Goal: Find specific page/section: Find specific page/section

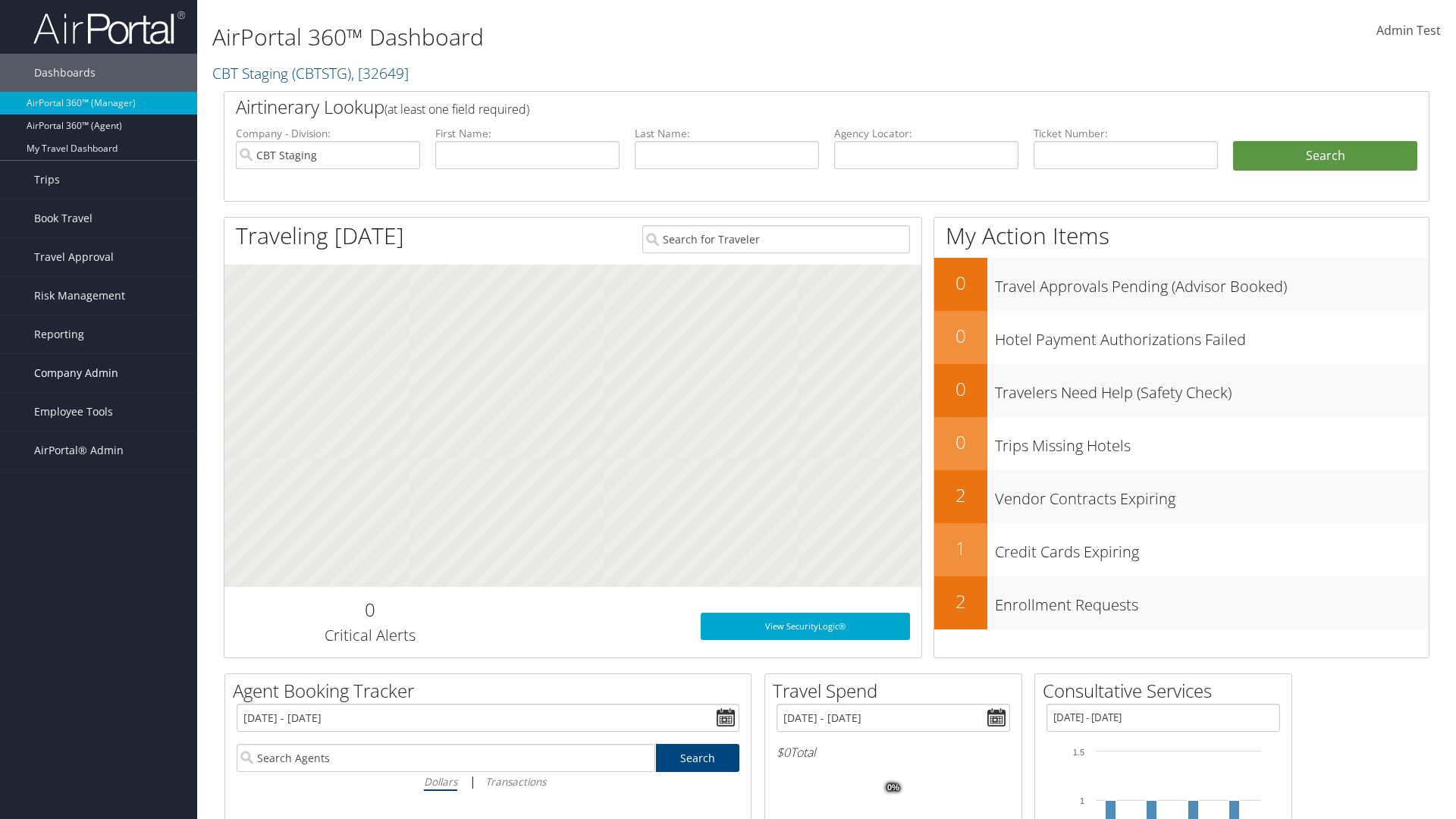
click at [99, 374] on span "Company Admin" at bounding box center [76, 374] width 85 height 38
click at [0, 0] on link "People" at bounding box center [0, 0] width 0 height 0
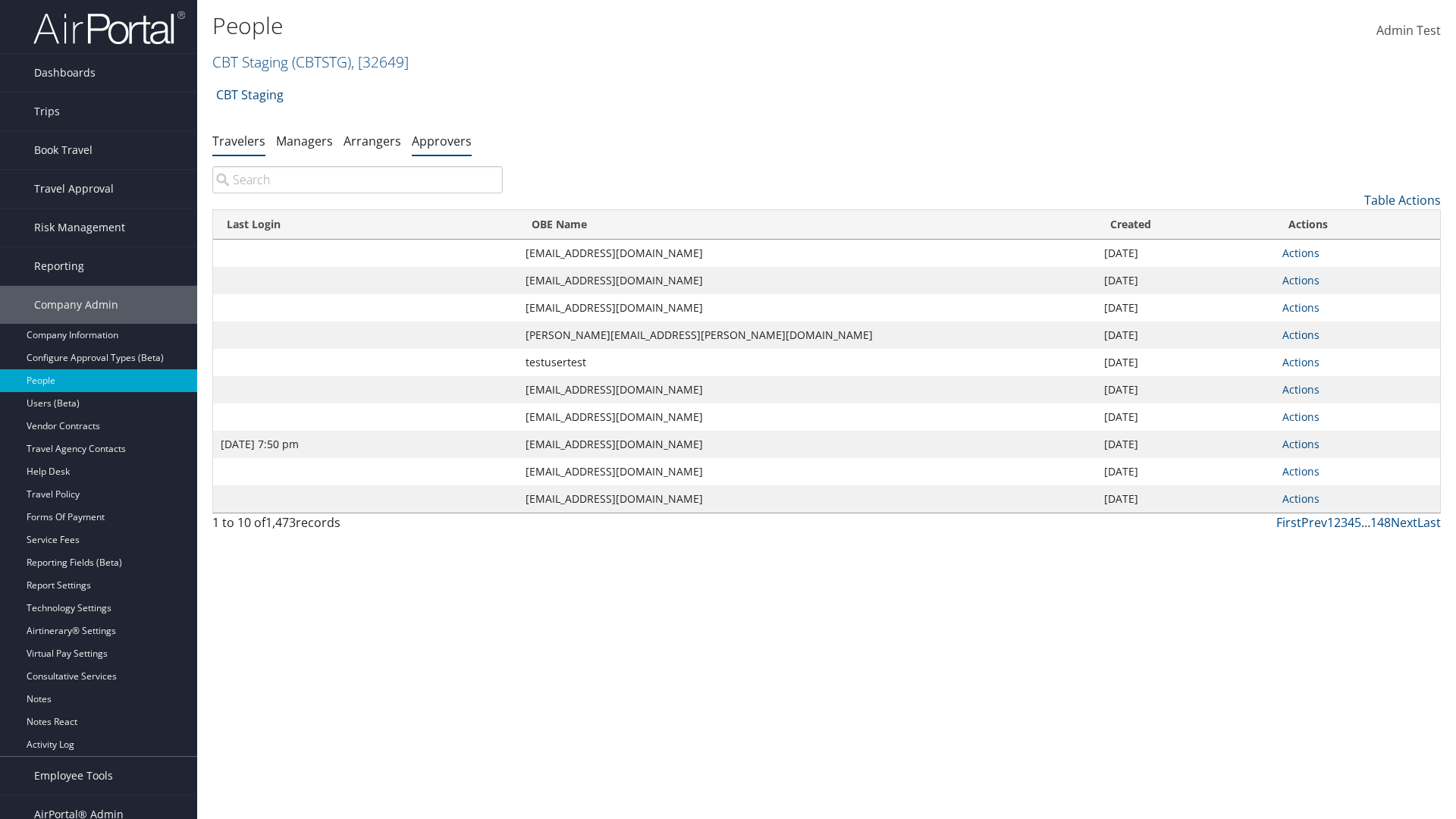
click at [441, 140] on link "Approvers" at bounding box center [442, 140] width 60 height 17
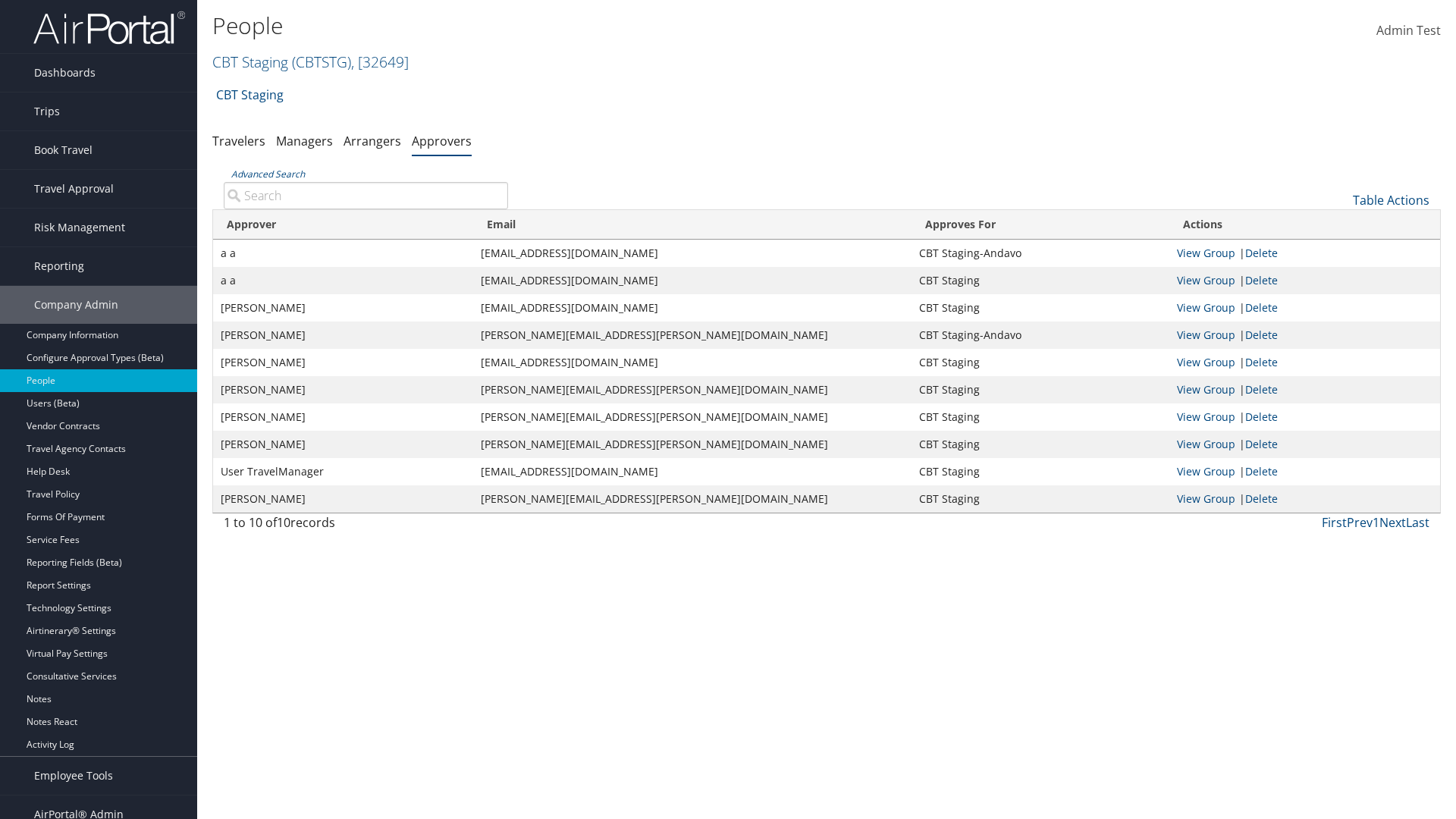
click at [365, 195] on input "Advanced Search" at bounding box center [366, 195] width 285 height 27
type input "a a"
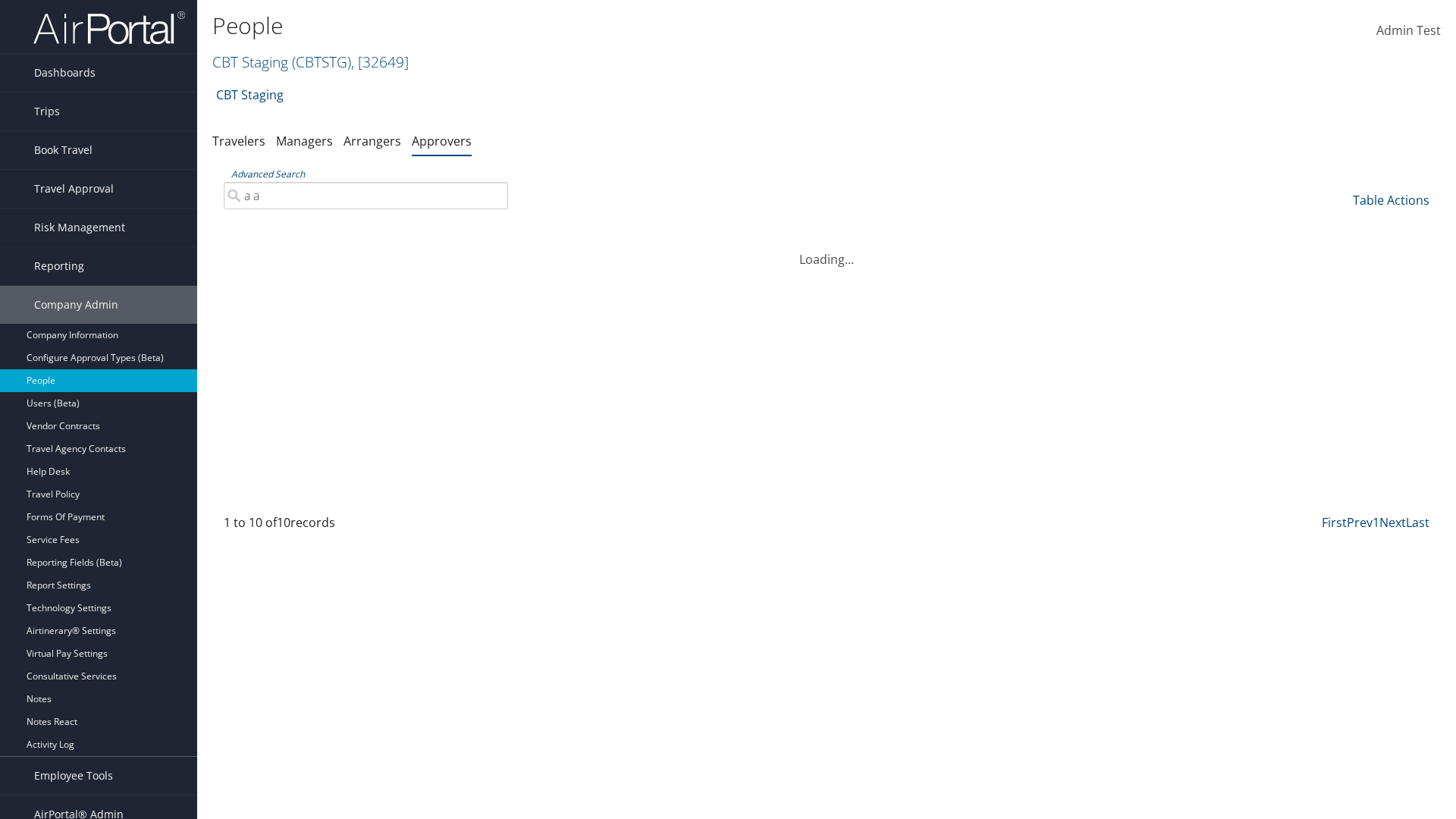
click at [365, 195] on input "a a" at bounding box center [366, 195] width 285 height 27
type input "Non-existing Name"
